Goal: Check status

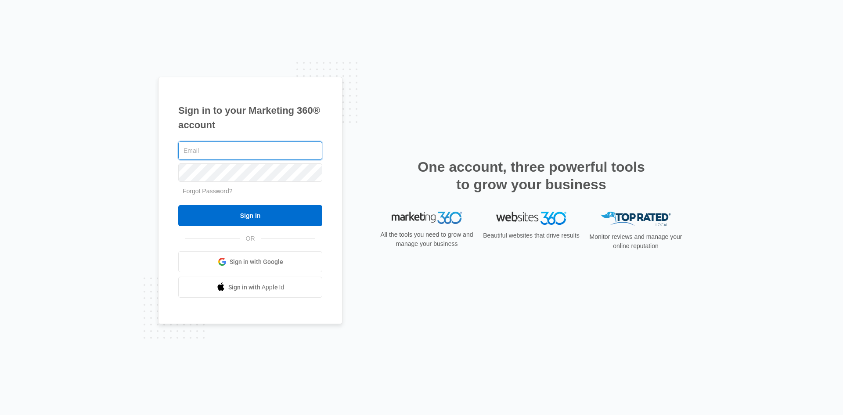
type input "[EMAIL_ADDRESS][DOMAIN_NAME]"
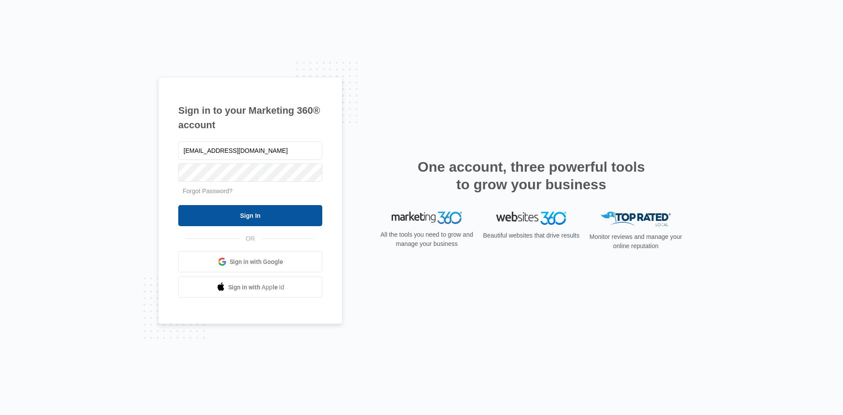
click at [265, 218] on input "Sign In" at bounding box center [250, 215] width 144 height 21
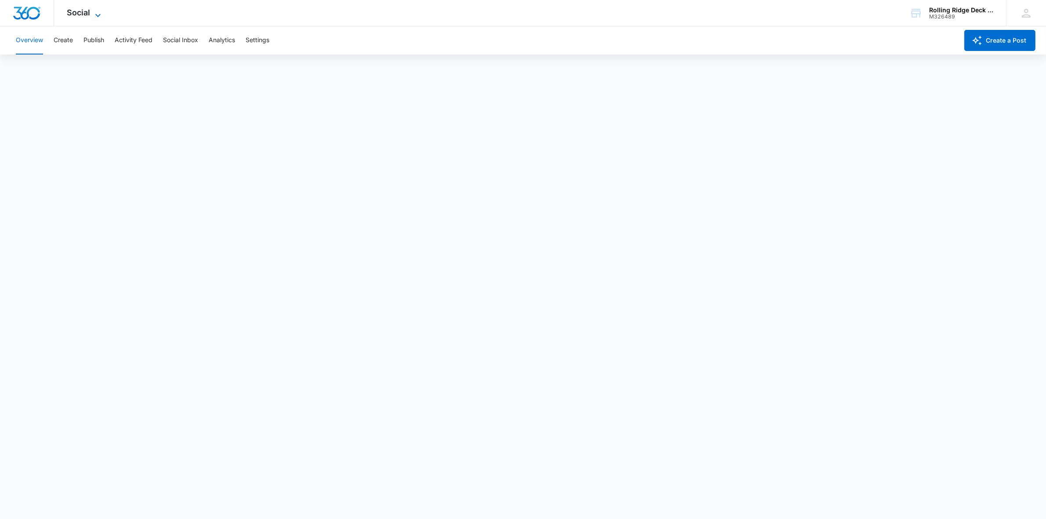
click at [80, 16] on span "Social" at bounding box center [78, 12] width 23 height 9
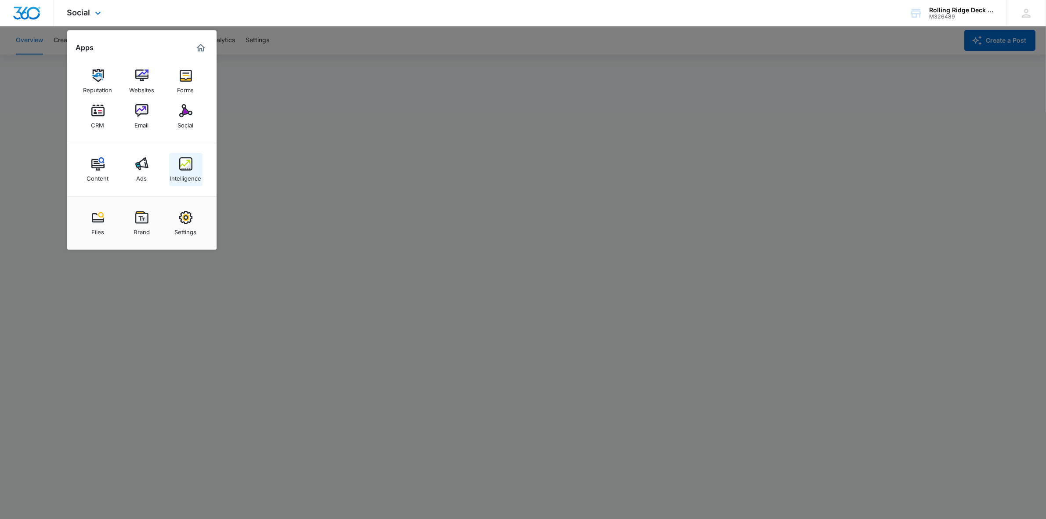
click at [184, 171] on div "Intelligence" at bounding box center [185, 175] width 31 height 11
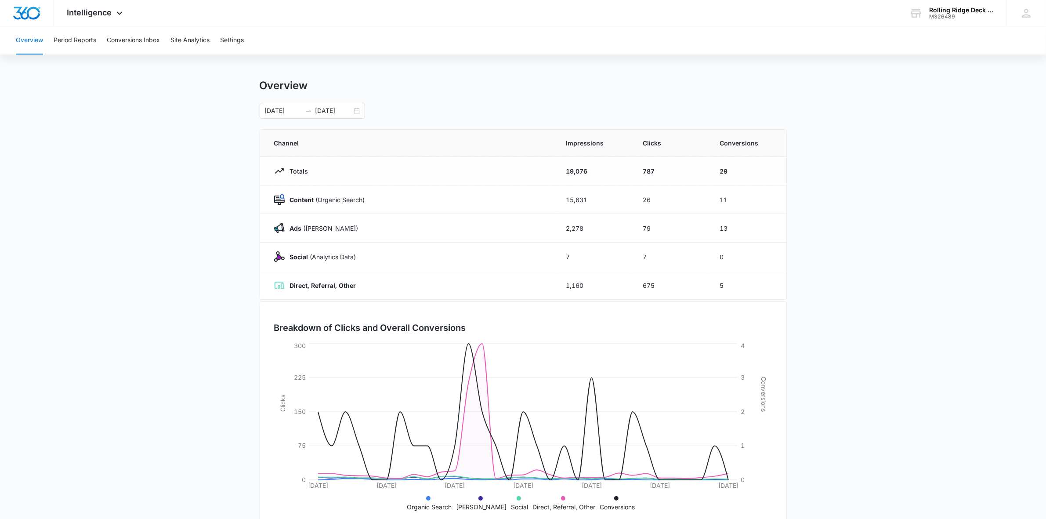
scroll to position [25, 0]
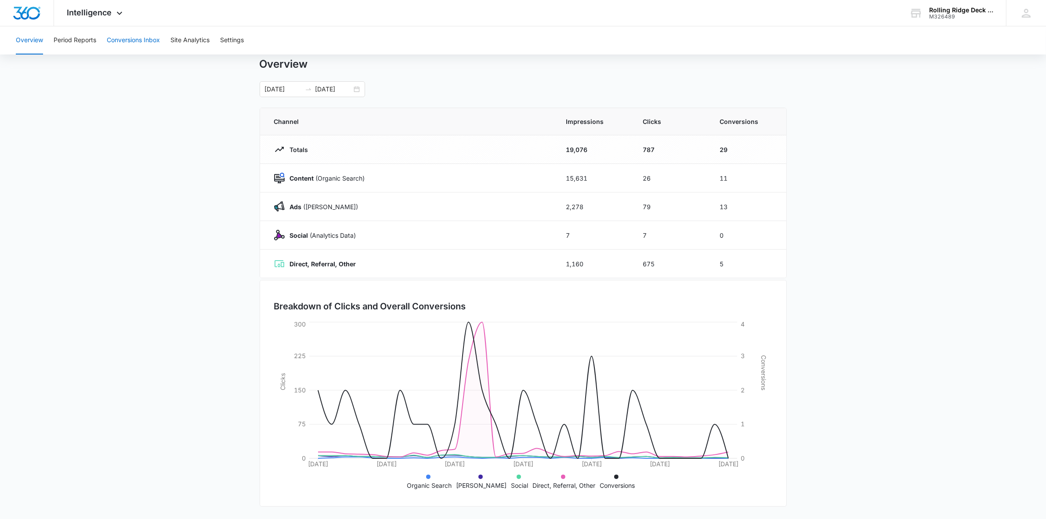
click at [142, 42] on button "Conversions Inbox" at bounding box center [133, 40] width 53 height 28
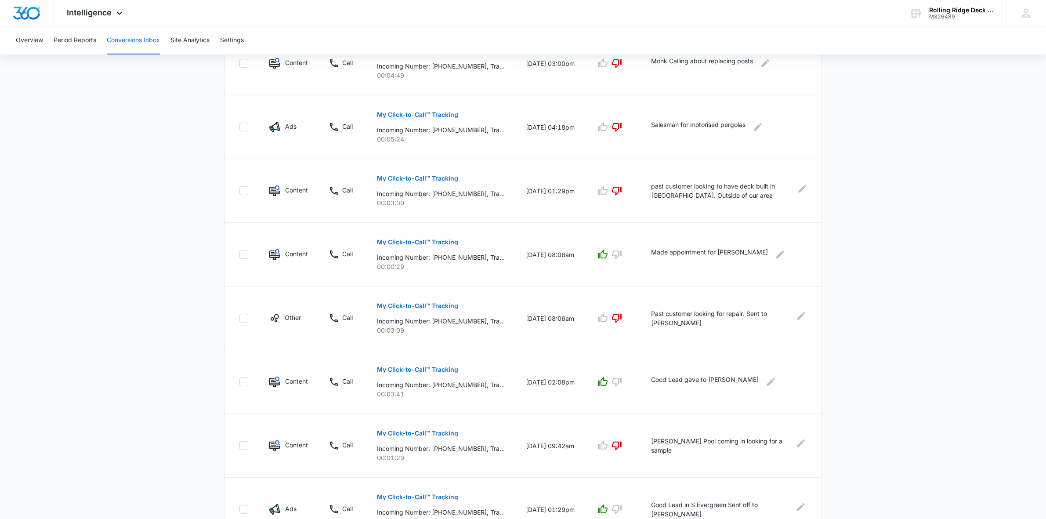
scroll to position [274, 0]
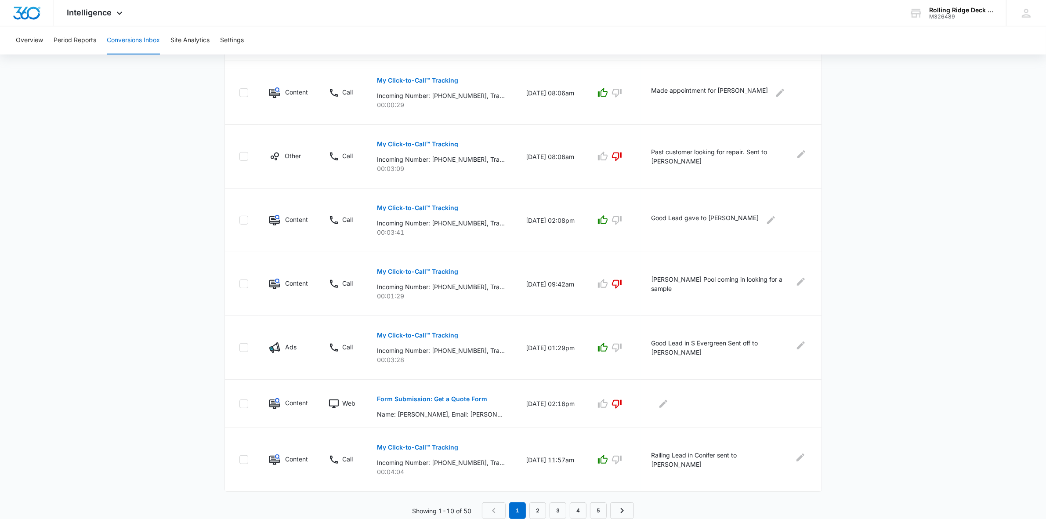
drag, startPoint x: 125, startPoint y: 203, endPoint x: 127, endPoint y: 307, distance: 104.5
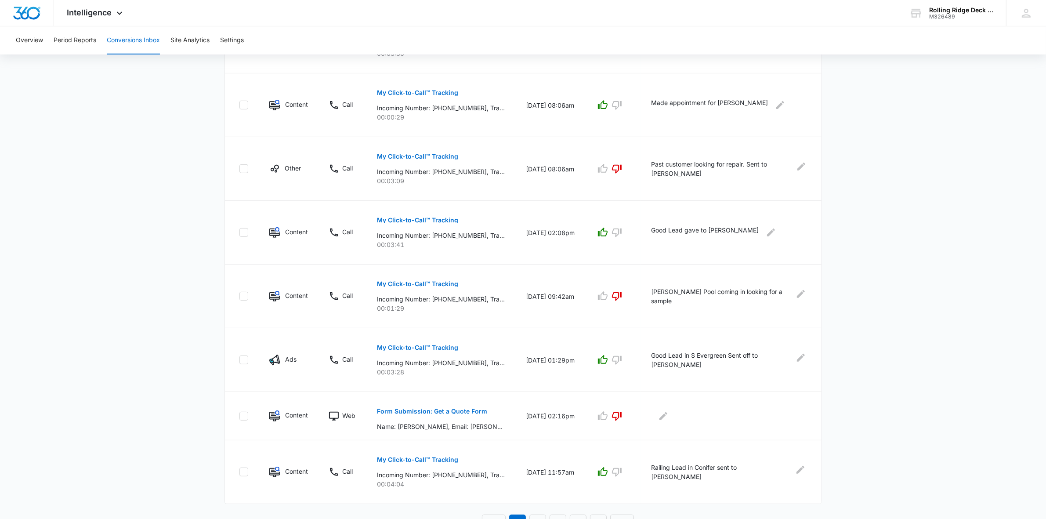
scroll to position [0, 0]
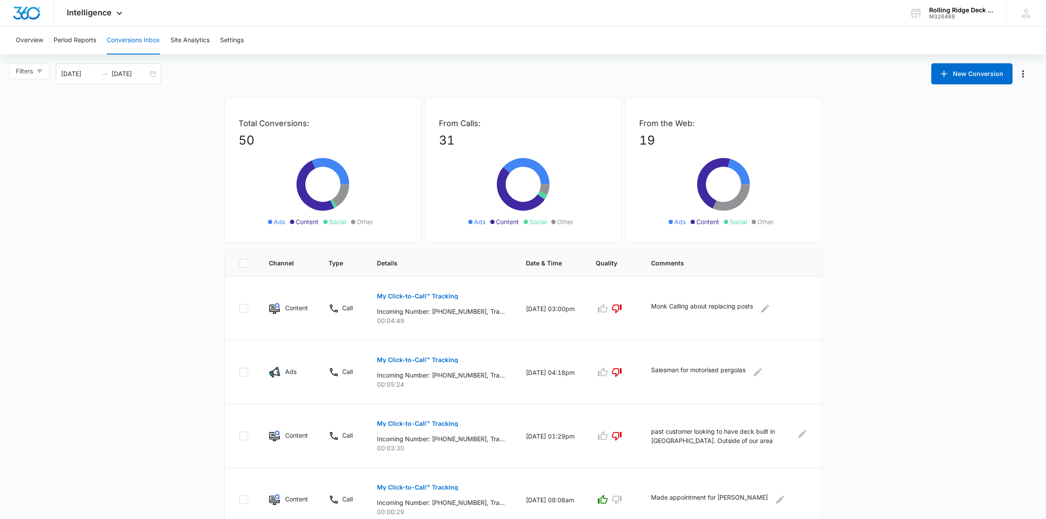
drag, startPoint x: 120, startPoint y: 326, endPoint x: 128, endPoint y: 113, distance: 212.7
click at [66, 42] on button "Period Reports" at bounding box center [75, 40] width 43 height 28
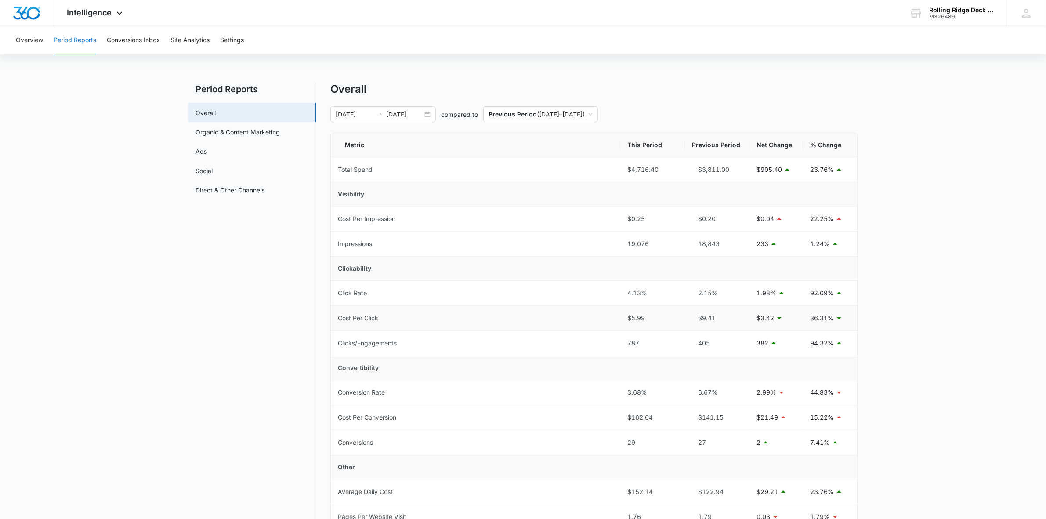
drag, startPoint x: 667, startPoint y: 486, endPoint x: 679, endPoint y: 312, distance: 174.3
click at [207, 153] on link "Ads" at bounding box center [200, 151] width 11 height 9
